Goal: Transaction & Acquisition: Purchase product/service

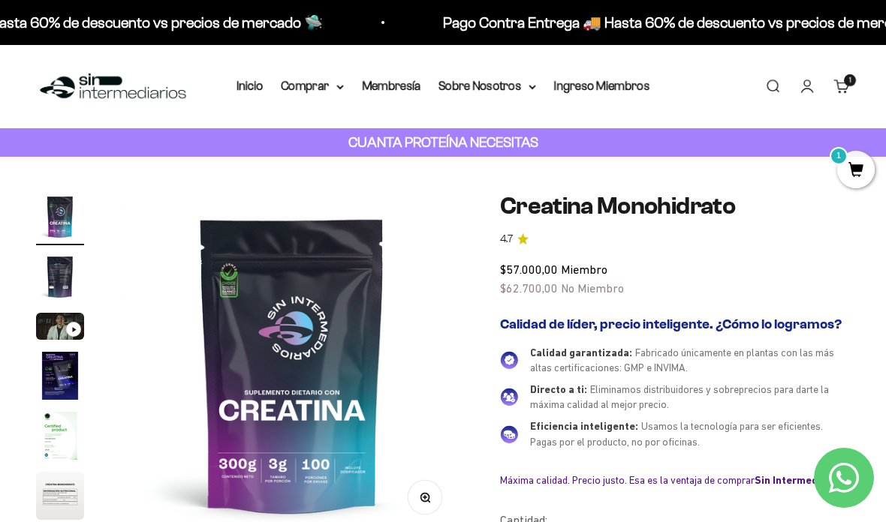
click at [241, 92] on link "Inicio" at bounding box center [249, 86] width 26 height 13
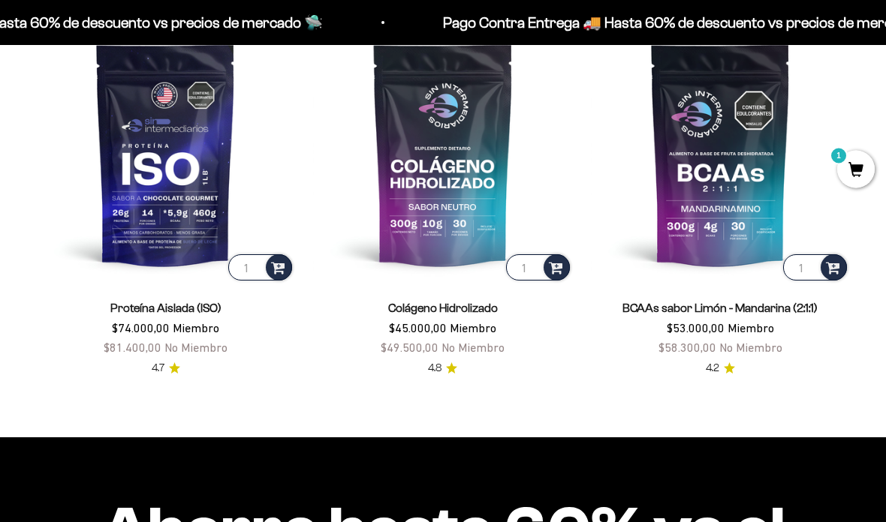
scroll to position [775, 0]
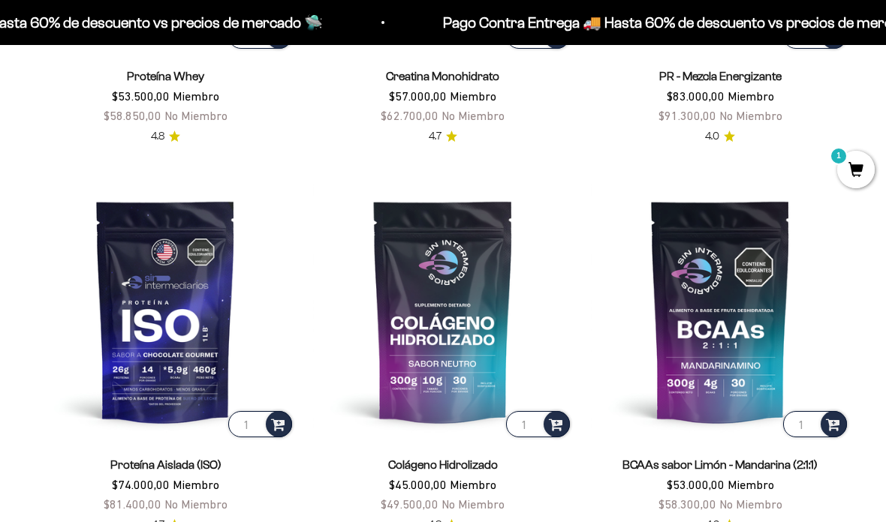
click at [856, 167] on span "1" at bounding box center [856, 170] width 38 height 38
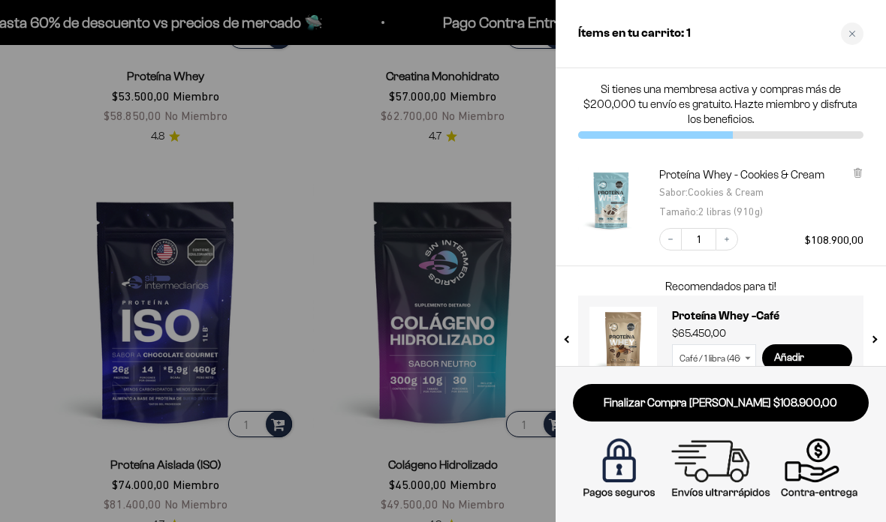
click at [859, 167] on icon at bounding box center [857, 172] width 11 height 11
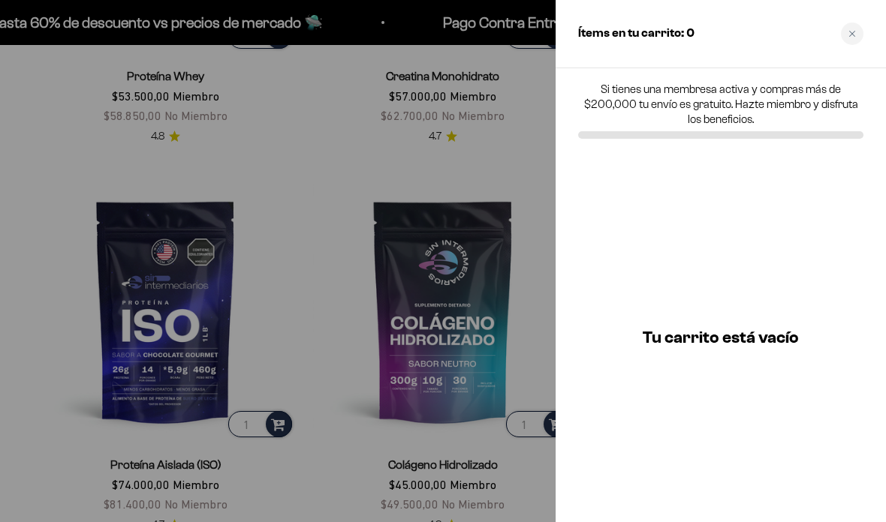
click at [120, 93] on div at bounding box center [443, 261] width 886 height 522
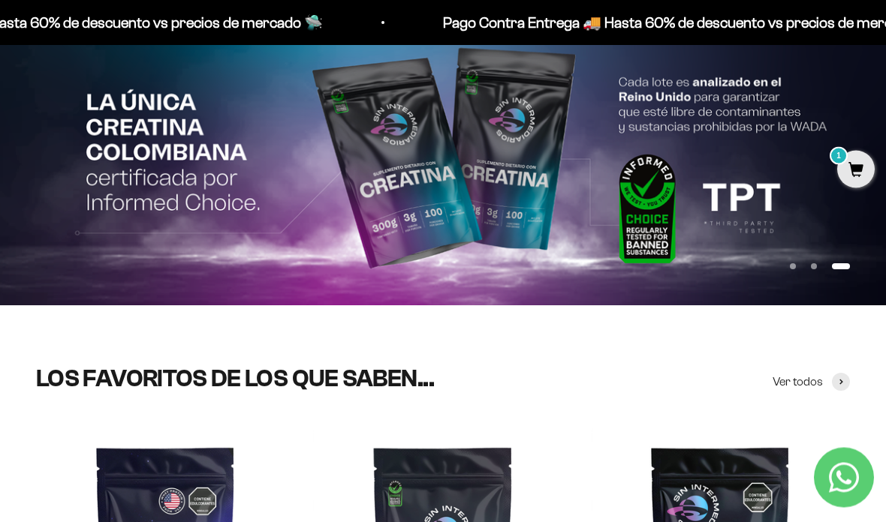
scroll to position [0, 0]
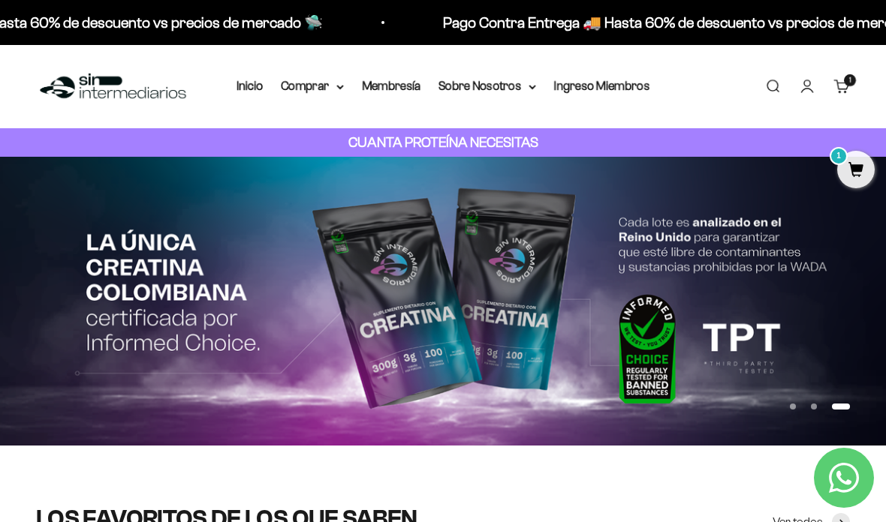
click at [286, 87] on summary "Comprar" at bounding box center [312, 87] width 63 height 20
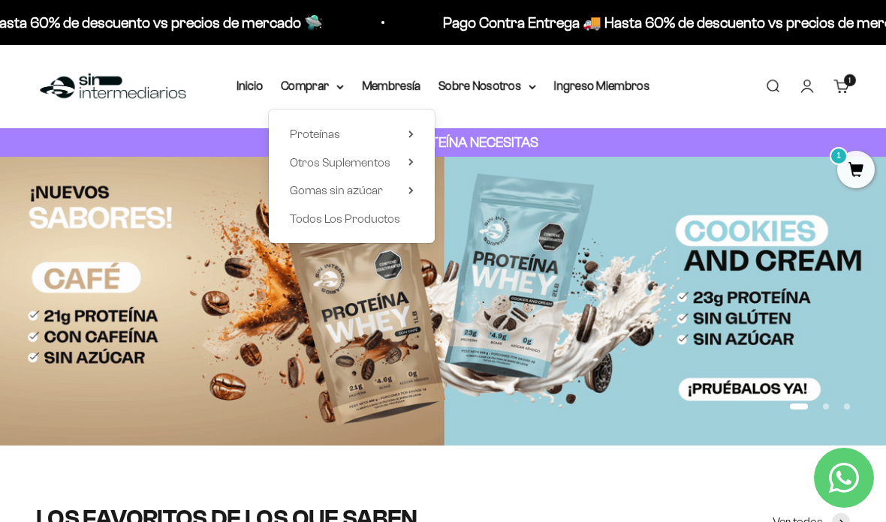
click at [290, 191] on span "Gomas sin azúcar" at bounding box center [336, 190] width 93 height 13
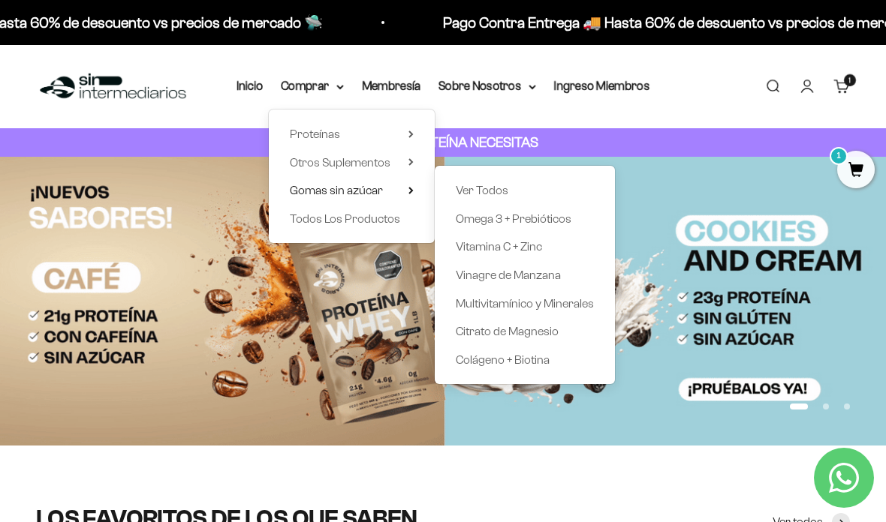
click at [564, 217] on span "Omega 3 + Prebióticos" at bounding box center [514, 218] width 116 height 13
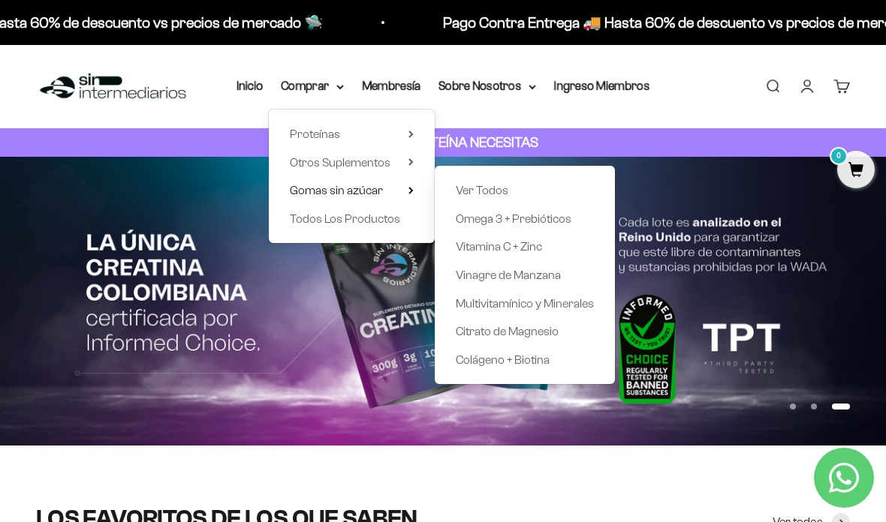
click at [558, 251] on link "Vitamina C + Zinc" at bounding box center [525, 247] width 138 height 20
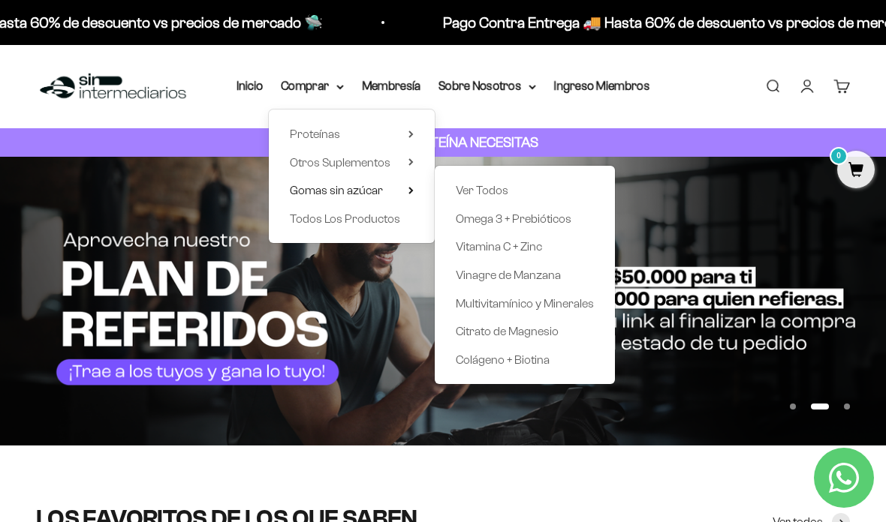
click at [297, 220] on span "Todos Los Productos" at bounding box center [345, 218] width 110 height 13
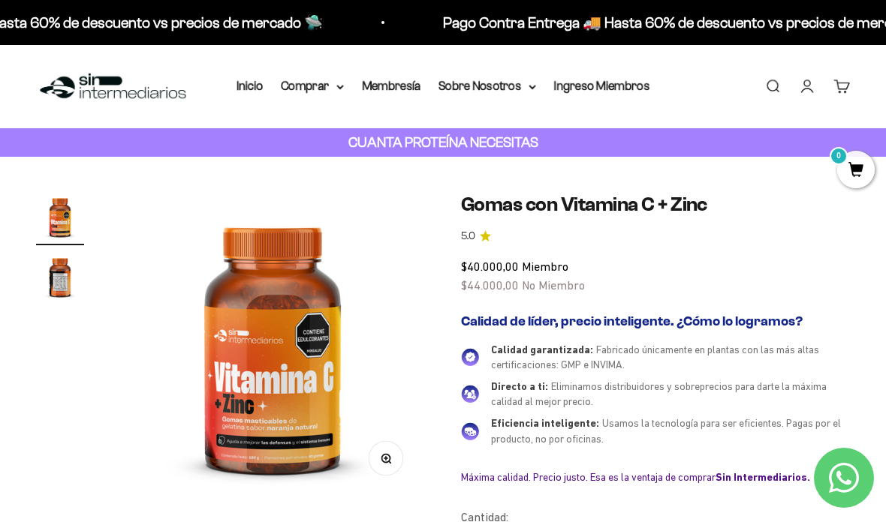
scroll to position [2, 0]
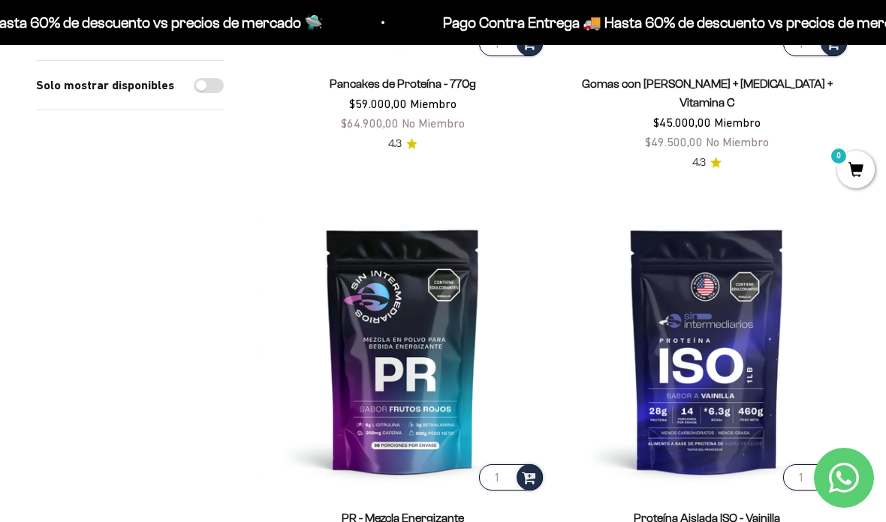
scroll to position [2146, 0]
